Goal: Navigation & Orientation: Find specific page/section

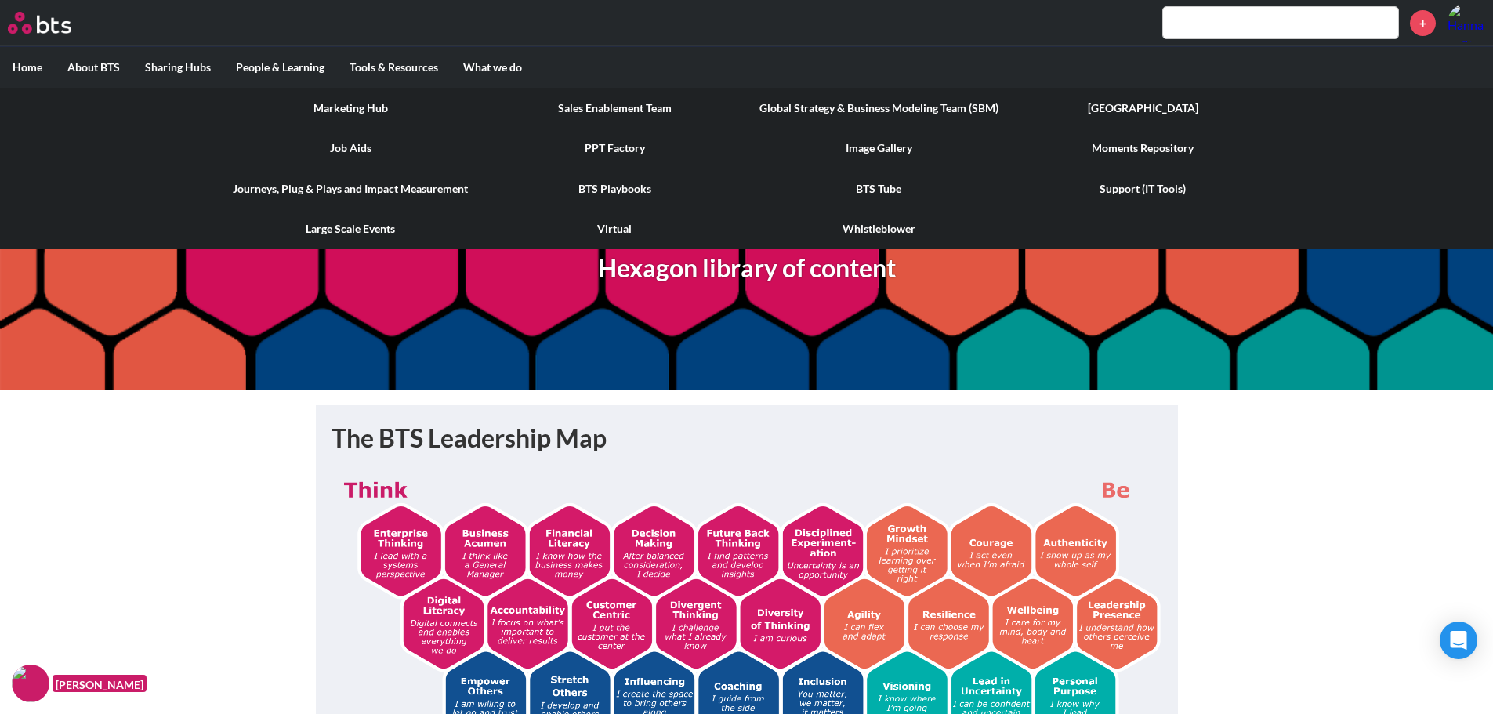
click at [400, 187] on link "Journeys, Plug & Plays and Impact Measurement" at bounding box center [351, 189] width 264 height 41
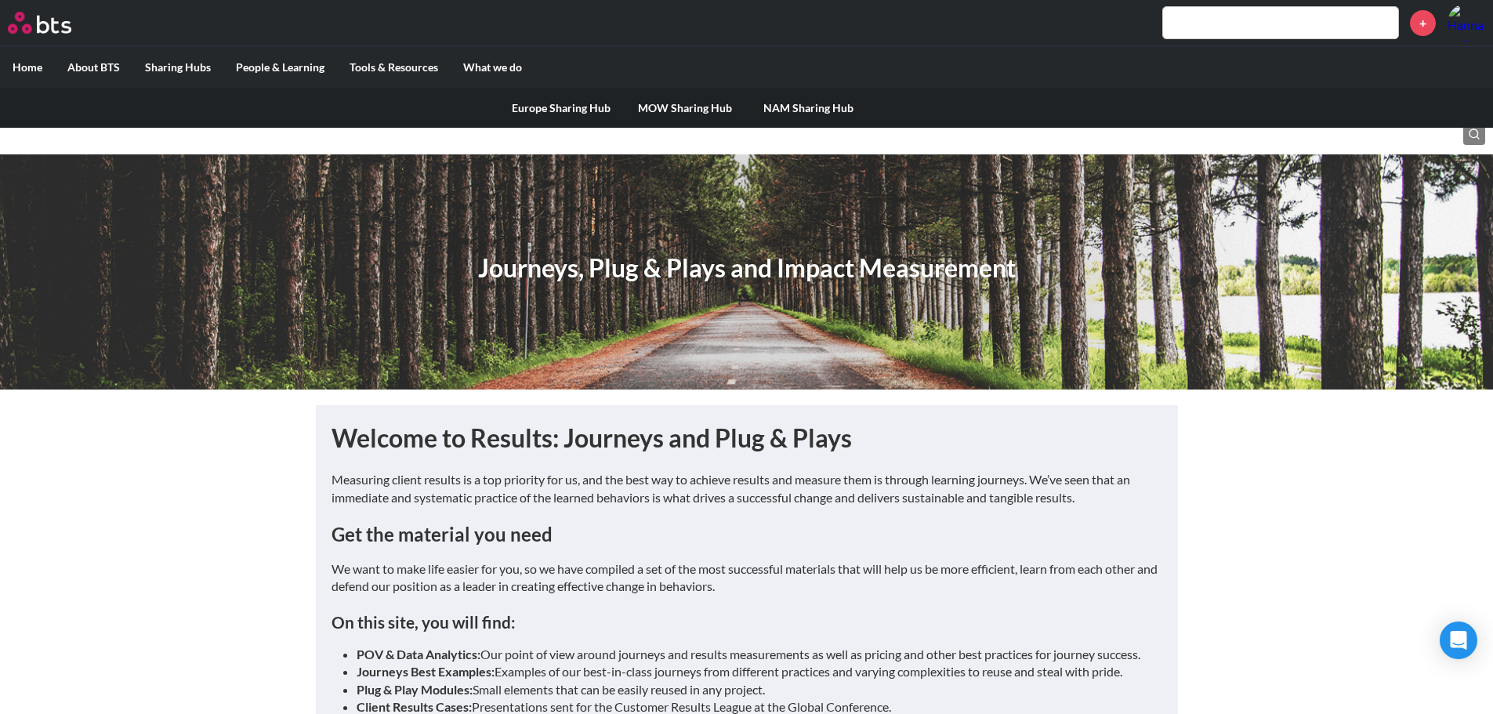
click at [191, 64] on label "Sharing Hubs" at bounding box center [177, 67] width 91 height 41
click at [0, 0] on input "Sharing Hubs" at bounding box center [0, 0] width 0 height 0
click at [795, 111] on link "NAM Sharing Hub" at bounding box center [809, 108] width 124 height 41
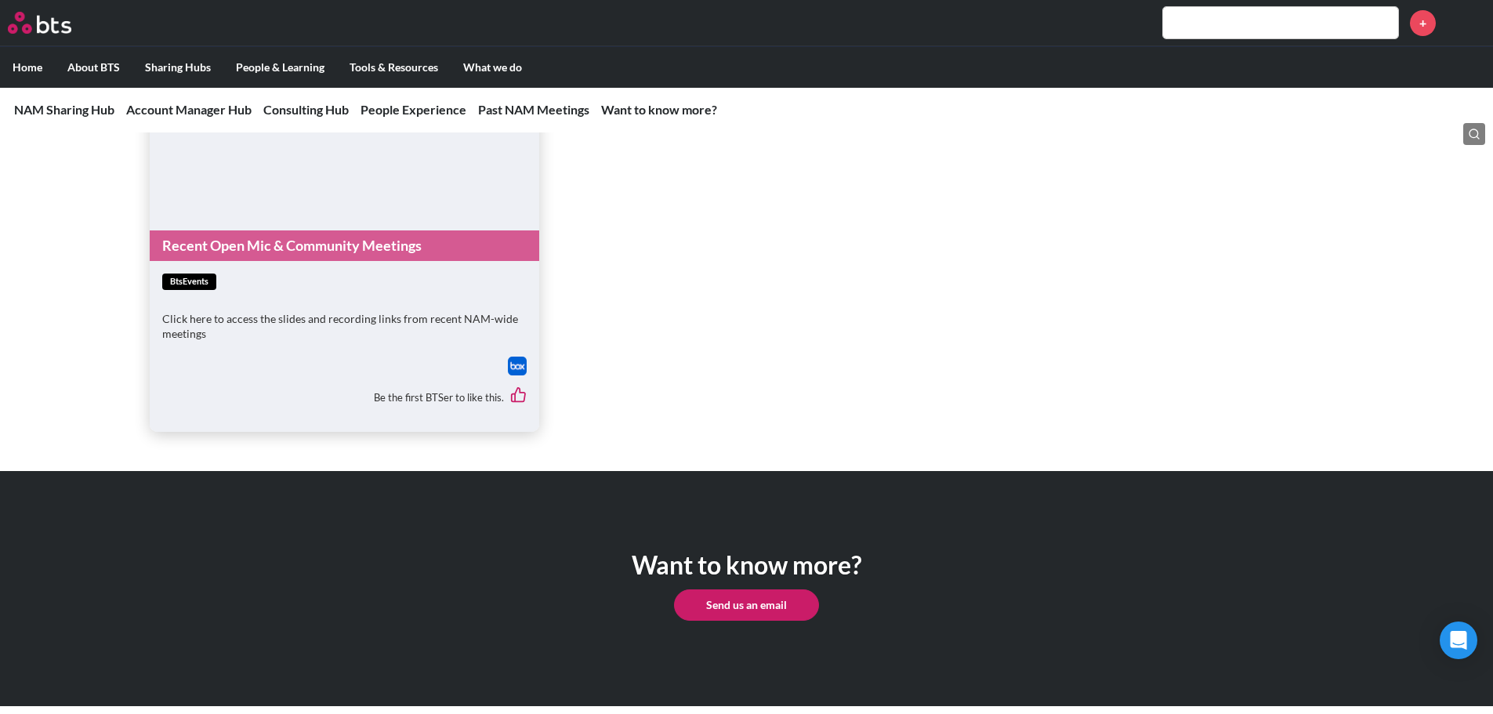
scroll to position [3492, 0]
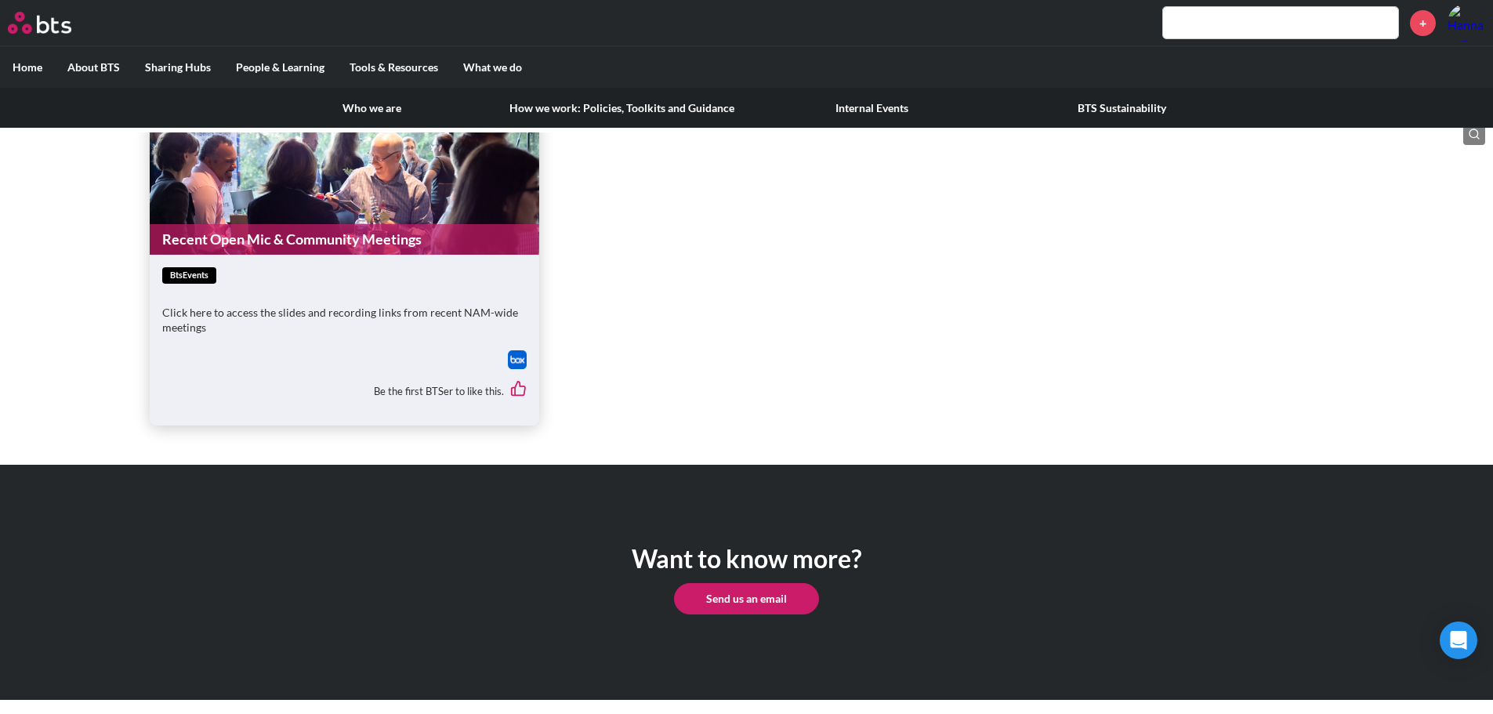
click at [103, 65] on label "About BTS" at bounding box center [94, 67] width 78 height 41
click at [0, 0] on input "About BTS" at bounding box center [0, 0] width 0 height 0
